Goal: Check status

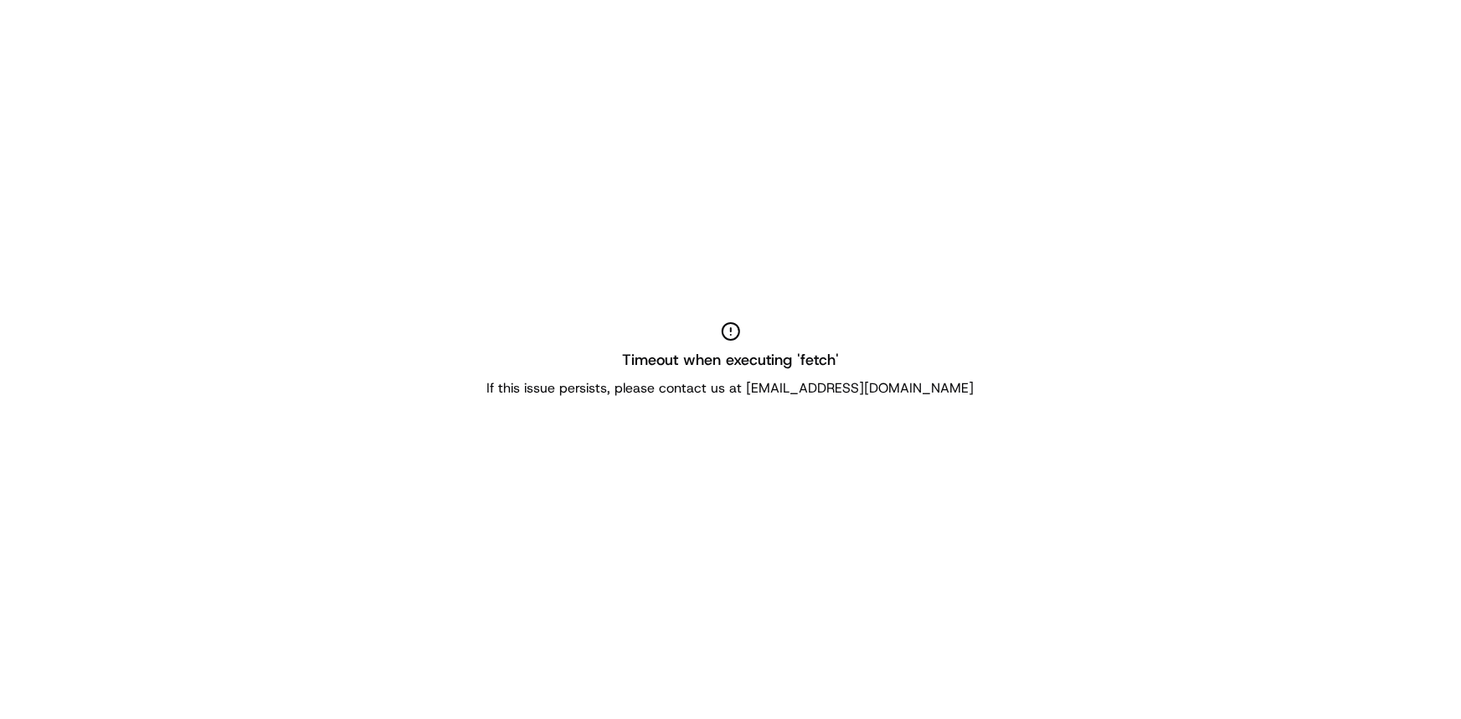
drag, startPoint x: 857, startPoint y: 198, endPoint x: 904, endPoint y: 246, distance: 67.5
click at [856, 198] on div "Timeout when executing 'fetch' If this issue persists, please contact us at sup…" at bounding box center [730, 359] width 1461 height 719
click at [0, 393] on div "Timeout when executing 'fetch' If this issue persists, please contact us at sup…" at bounding box center [730, 359] width 1461 height 719
